Goal: Find contact information: Find contact information

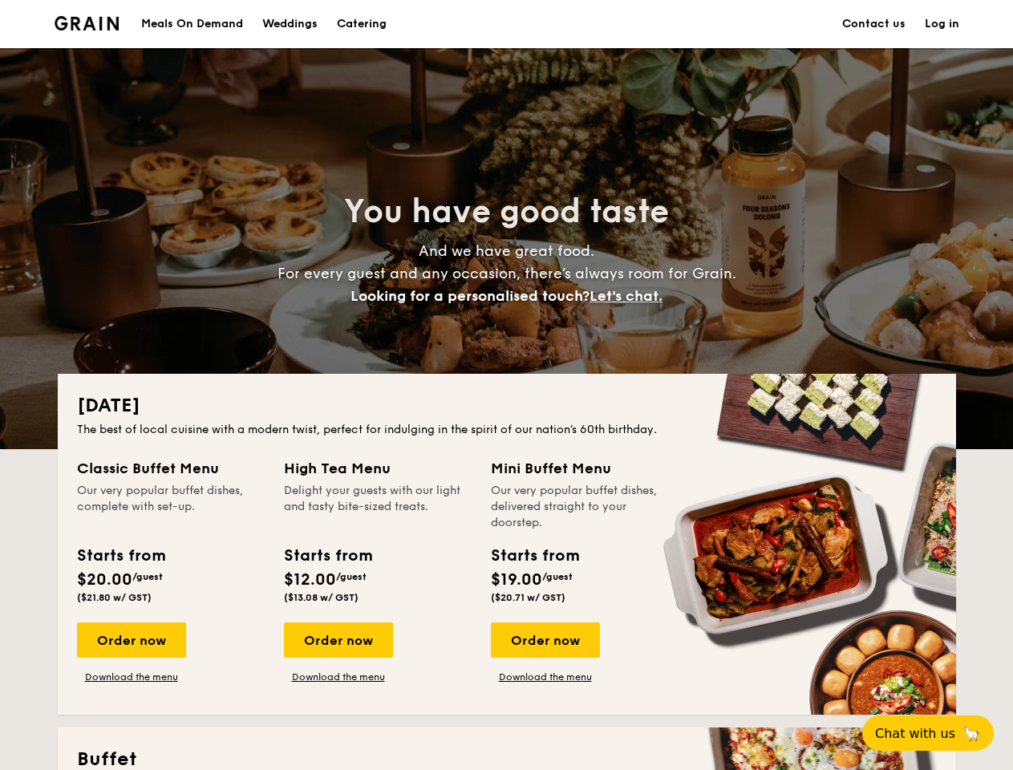
click at [506, 385] on div "[DATE] The best of local cuisine with a modern twist, perfect for indulging in …" at bounding box center [507, 544] width 898 height 341
click at [941, 24] on link "Log in" at bounding box center [942, 24] width 34 height 48
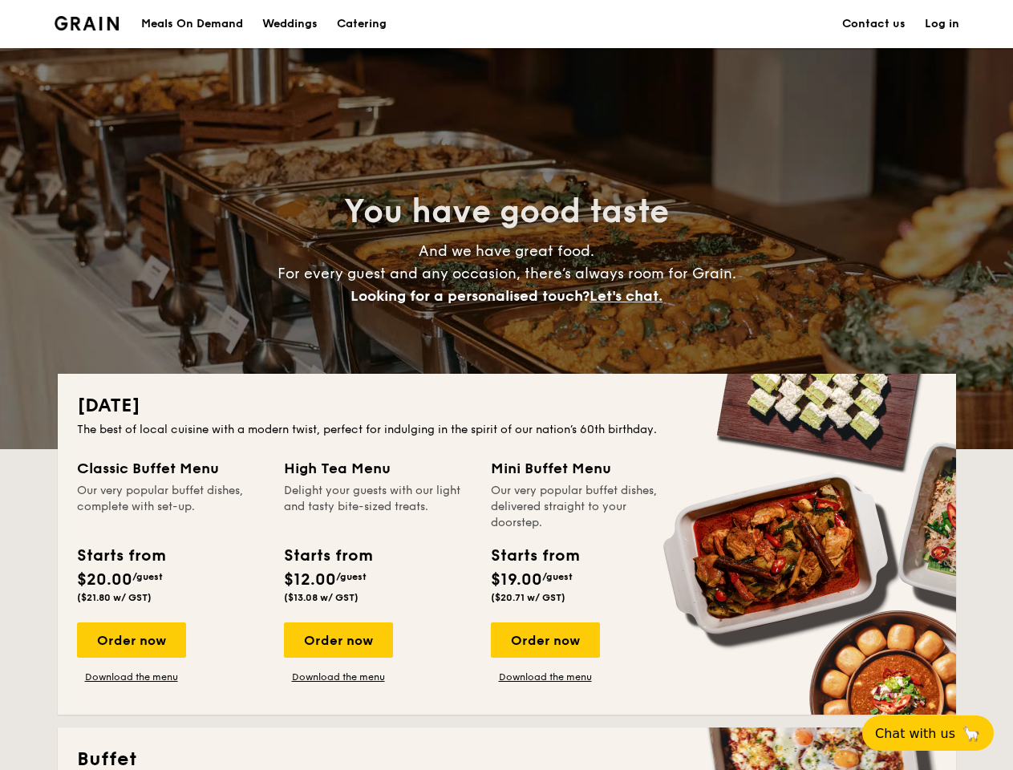
click at [630, 296] on span "Let's chat." at bounding box center [625, 296] width 73 height 18
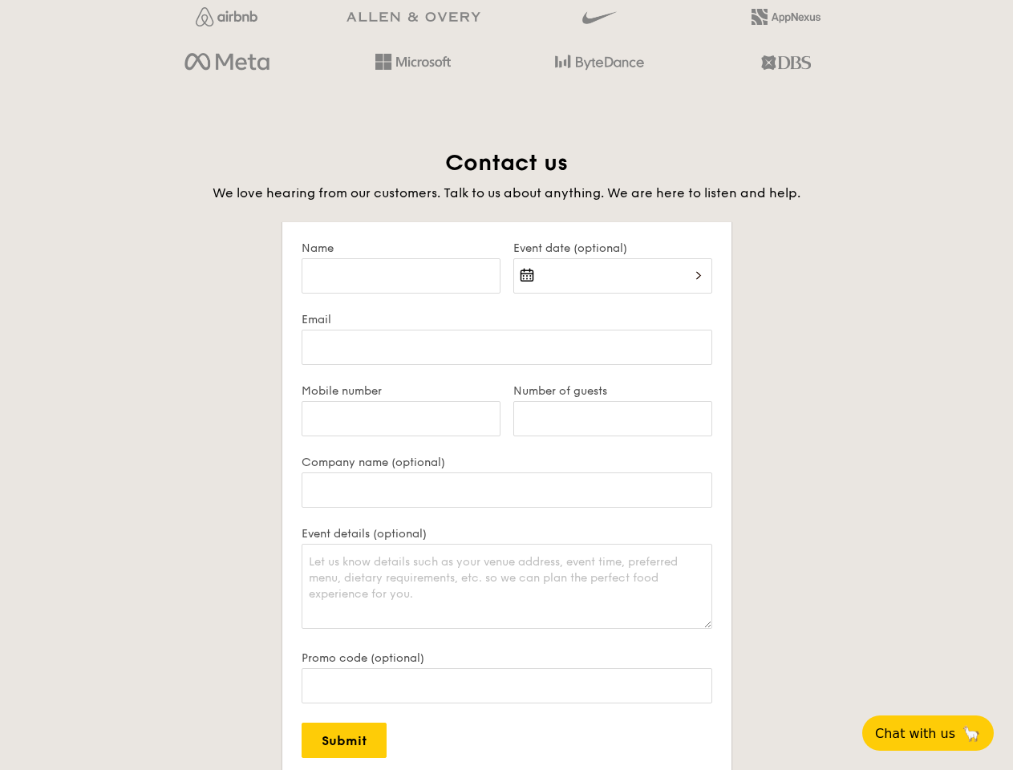
click at [544, 640] on form "Name Event date (optional) Email Mobile number Number of guests Company name (o…" at bounding box center [506, 499] width 449 height 555
click at [937, 733] on span "Chat with us" at bounding box center [915, 733] width 80 height 15
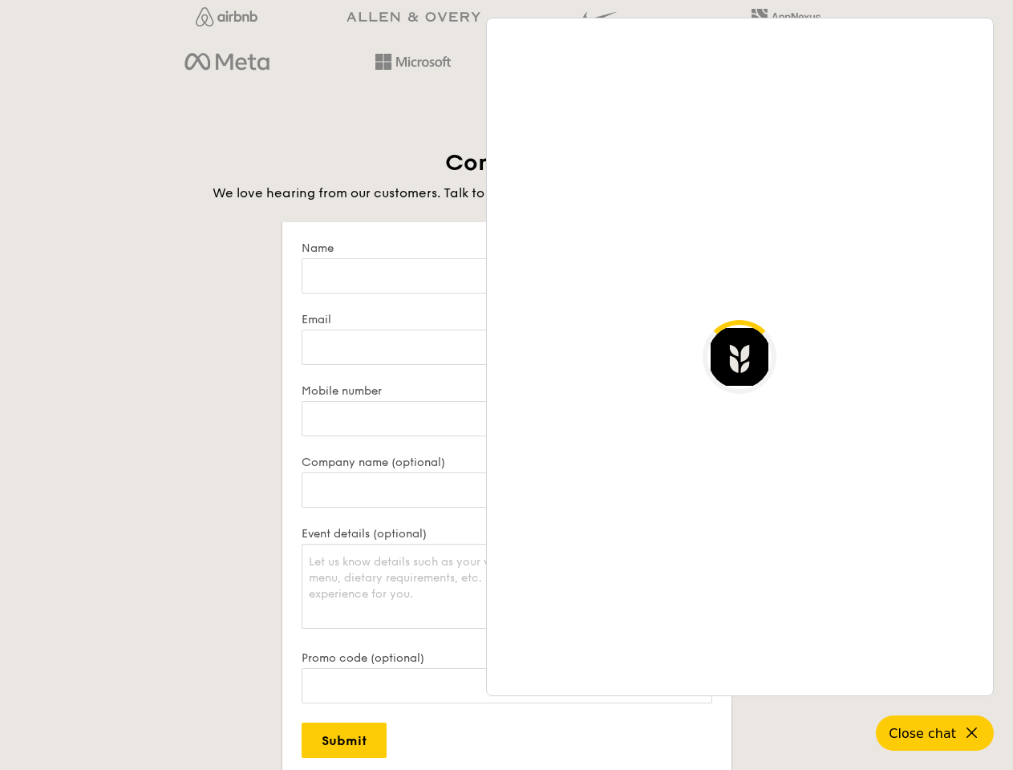
scroll to position [3106, 0]
